Goal: Task Accomplishment & Management: Use online tool/utility

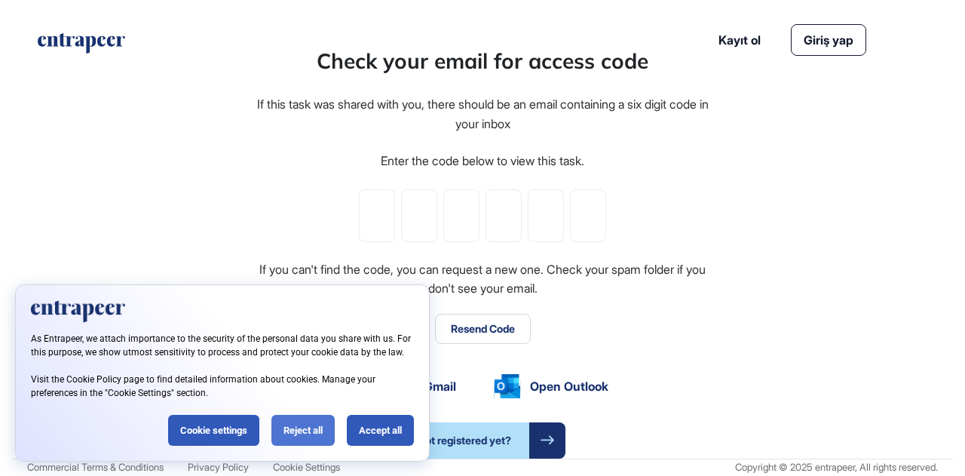
click at [292, 428] on div "Reject all" at bounding box center [302, 430] width 63 height 31
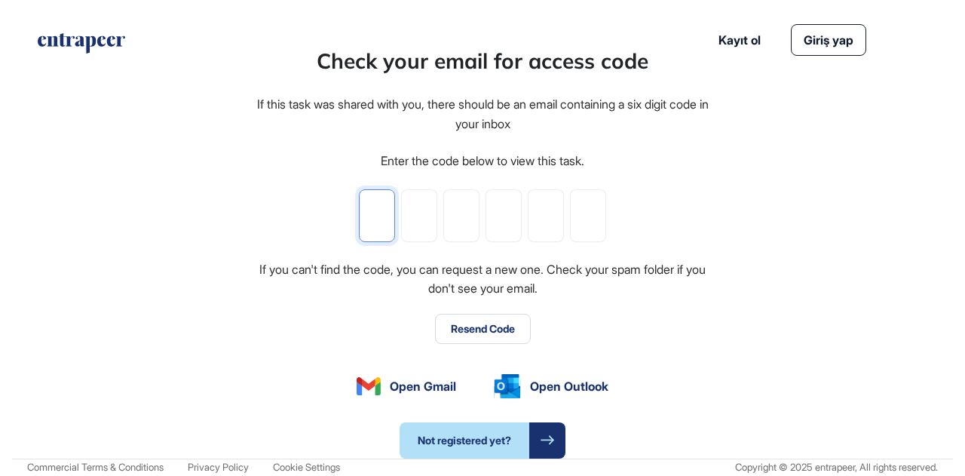
click at [382, 217] on input "tel" at bounding box center [377, 215] width 36 height 53
type input "*"
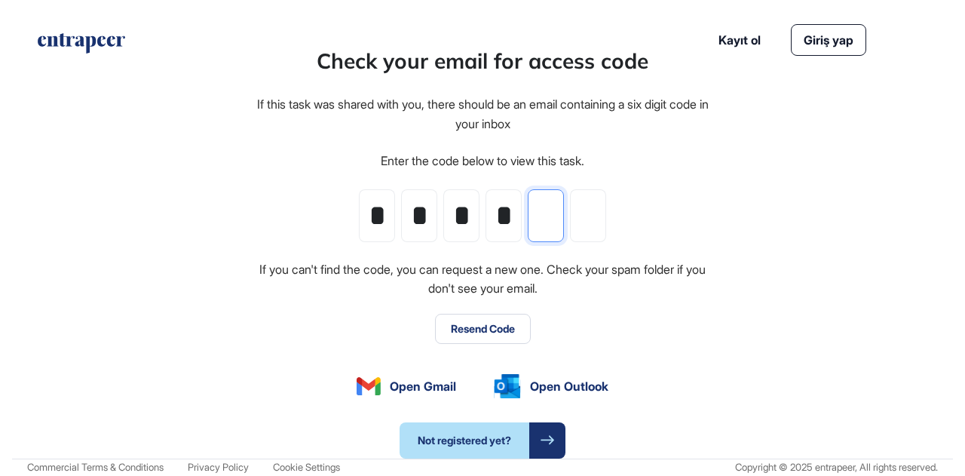
type input "*"
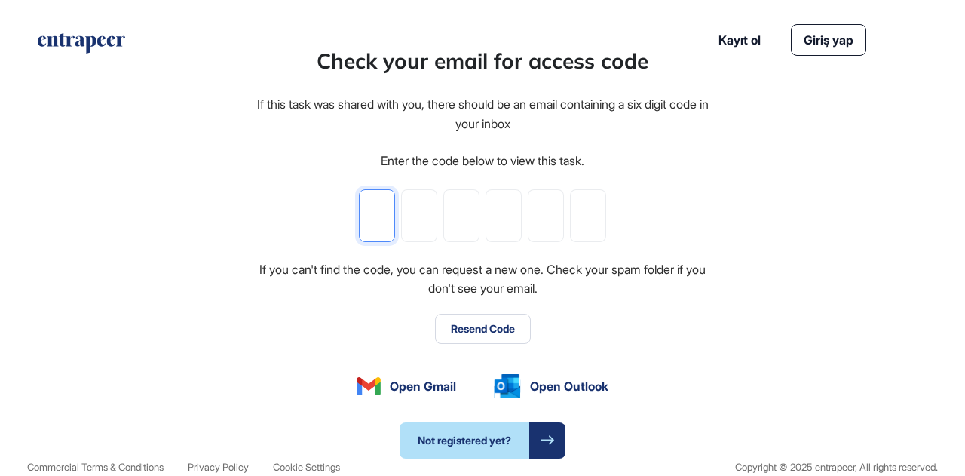
type input "*"
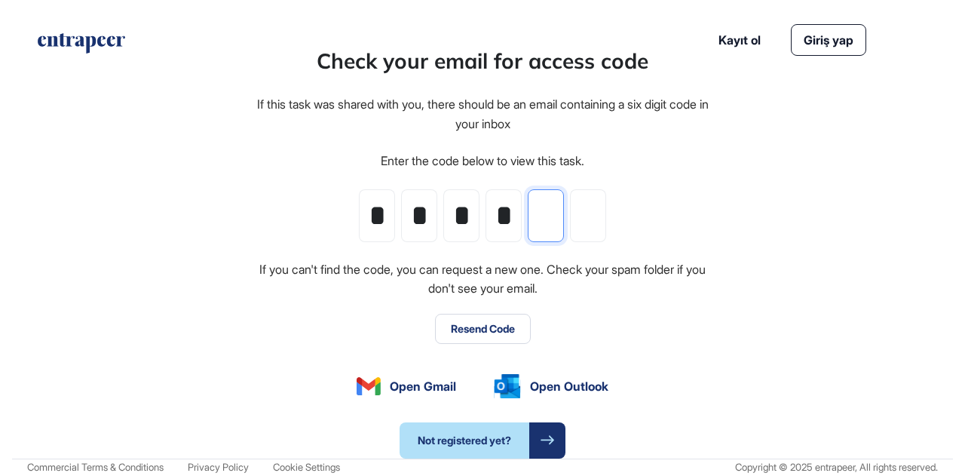
type input "*"
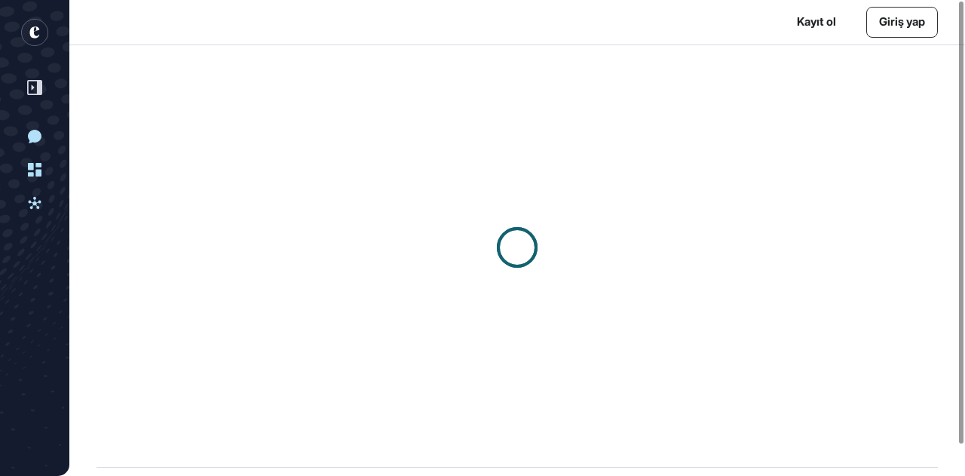
scroll to position [1, 1]
drag, startPoint x: 785, startPoint y: 241, endPoint x: 834, endPoint y: 327, distance: 99.0
click at [834, 327] on div at bounding box center [517, 247] width 896 height 404
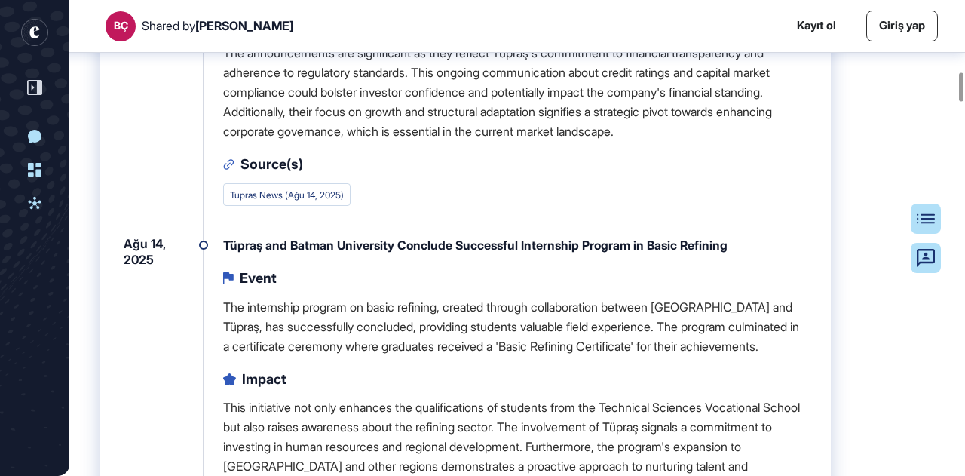
scroll to position [1214, 0]
